Goal: Task Accomplishment & Management: Manage account settings

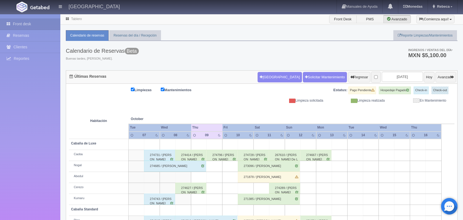
scroll to position [62, 0]
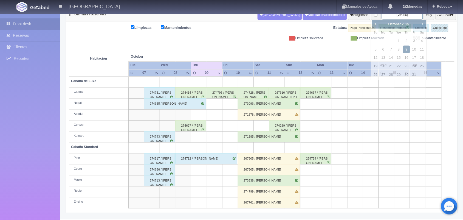
click at [397, 18] on input "[DATE]" at bounding box center [402, 14] width 41 height 10
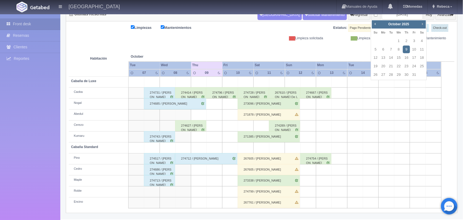
click at [424, 22] on span "Next" at bounding box center [423, 24] width 4 height 4
click at [422, 55] on link "15" at bounding box center [422, 58] width 7 height 8
type input "[DATE]"
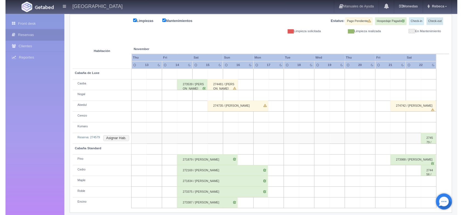
scroll to position [73, 0]
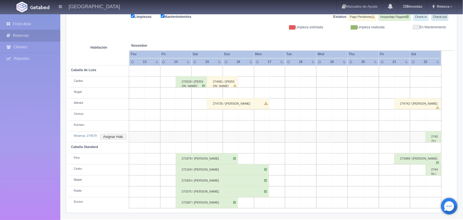
click at [438, 136] on div "274579 / JENNYFER AILIN CRUZ GARCIA" at bounding box center [434, 136] width 16 height 11
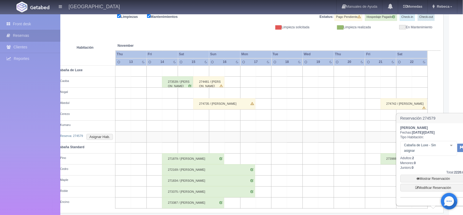
scroll to position [73, 21]
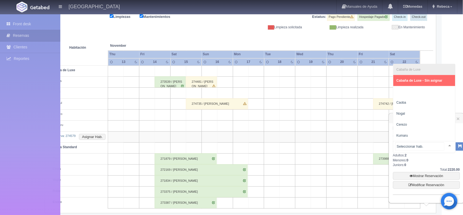
click at [445, 143] on div at bounding box center [450, 145] width 11 height 8
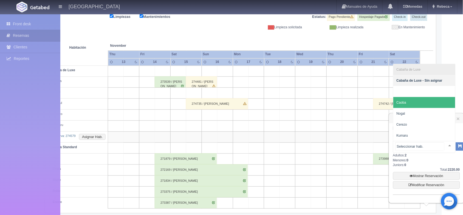
click at [432, 102] on span "Caoba" at bounding box center [425, 102] width 62 height 11
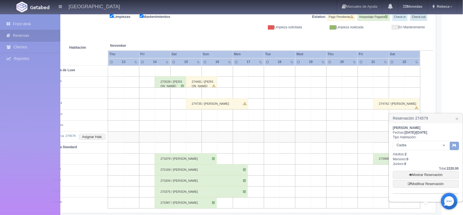
click at [454, 143] on icon "button" at bounding box center [455, 145] width 4 height 4
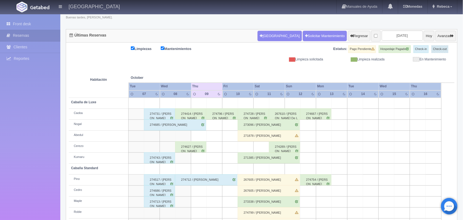
scroll to position [41, 0]
